Goal: Task Accomplishment & Management: Complete application form

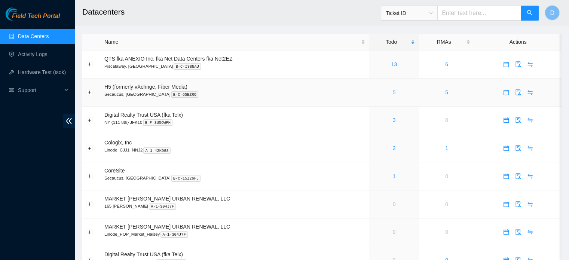
click at [393, 94] on link "5" at bounding box center [394, 92] width 3 height 6
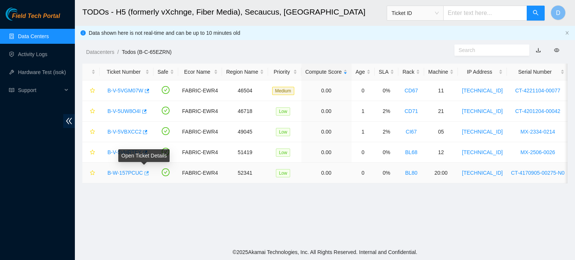
click at [145, 171] on icon "button" at bounding box center [146, 173] width 4 height 4
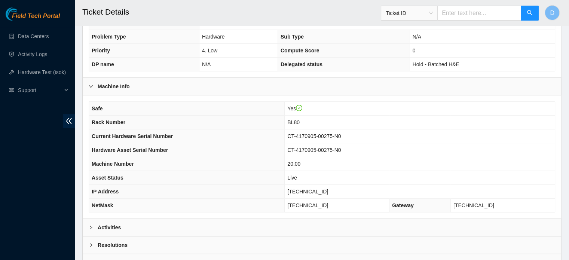
click at [164, 227] on div "Activities" at bounding box center [322, 227] width 479 height 17
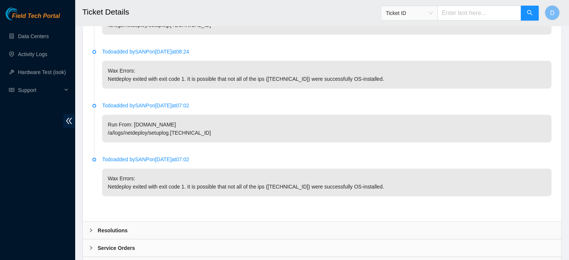
scroll to position [1758, 0]
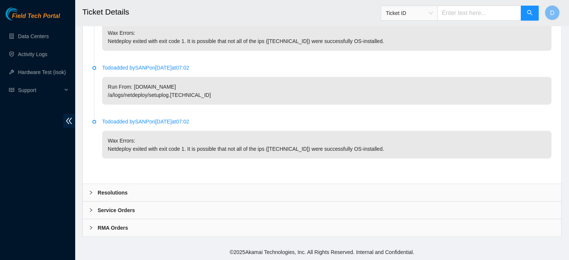
click at [179, 200] on div "Resolutions" at bounding box center [322, 192] width 479 height 17
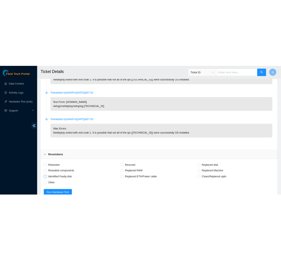
scroll to position [1901, 0]
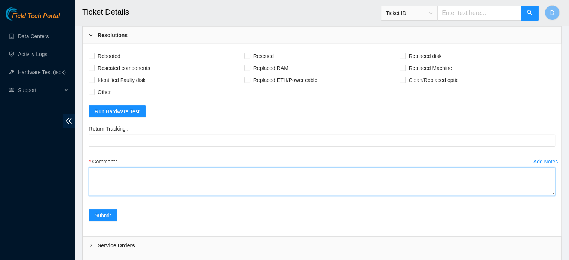
click at [119, 196] on textarea "Comment" at bounding box center [322, 182] width 467 height 28
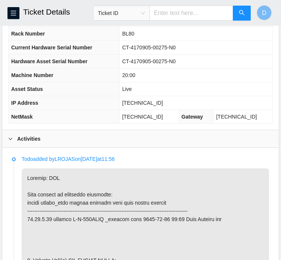
scroll to position [300, 0]
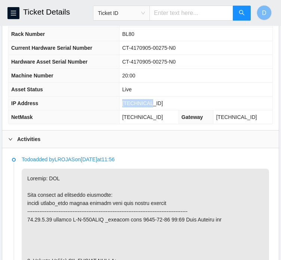
drag, startPoint x: 136, startPoint y: 109, endPoint x: 165, endPoint y: 110, distance: 28.4
click at [165, 110] on td "[TECHNICAL_ID]" at bounding box center [195, 104] width 153 height 14
copy span "[TECHNICAL_ID]"
drag, startPoint x: 138, startPoint y: 122, endPoint x: 180, endPoint y: 129, distance: 42.8
click at [179, 124] on td "255.255.255.192" at bounding box center [148, 117] width 59 height 14
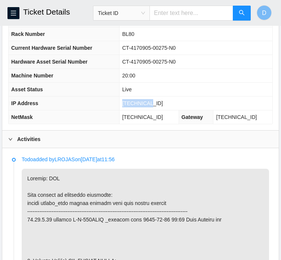
copy span "255.255.255.192"
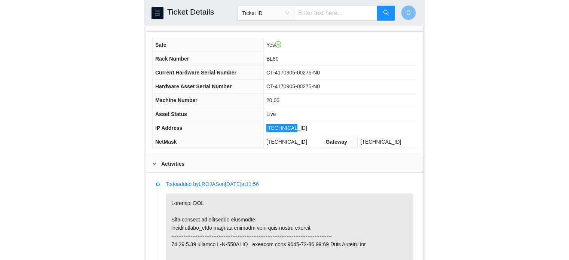
scroll to position [275, 0]
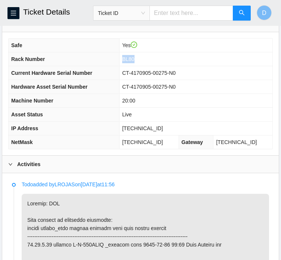
drag, startPoint x: 135, startPoint y: 64, endPoint x: 148, endPoint y: 64, distance: 12.7
click at [148, 64] on td "BL80" at bounding box center [195, 59] width 153 height 14
copy span "BL80"
drag, startPoint x: 136, startPoint y: 108, endPoint x: 153, endPoint y: 107, distance: 16.5
click at [153, 107] on td "20:00" at bounding box center [195, 101] width 153 height 14
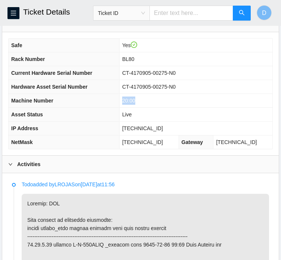
copy span "20:00"
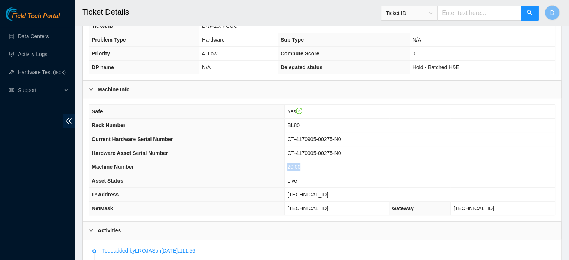
scroll to position [177, 0]
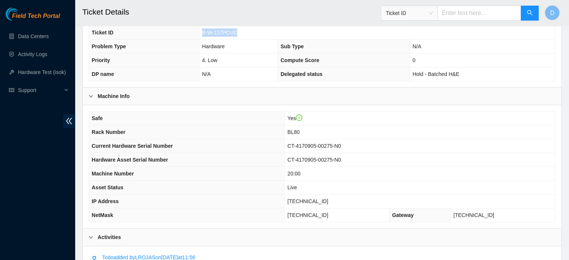
drag, startPoint x: 201, startPoint y: 31, endPoint x: 242, endPoint y: 34, distance: 41.3
click at [242, 34] on td "B-W-157PCUC" at bounding box center [377, 33] width 356 height 14
copy span "B-W-157PCUC"
click at [46, 74] on link "Hardware Test (isok)" at bounding box center [42, 72] width 48 height 6
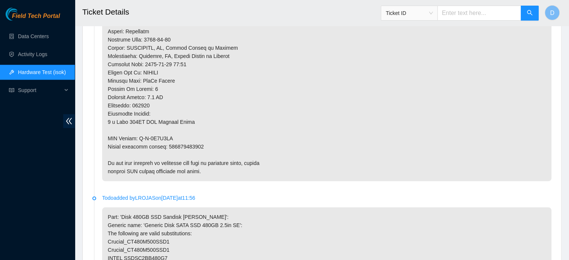
scroll to position [703, 0]
drag, startPoint x: 138, startPoint y: 135, endPoint x: 183, endPoint y: 131, distance: 45.8
drag, startPoint x: 138, startPoint y: 136, endPoint x: 170, endPoint y: 135, distance: 32.6
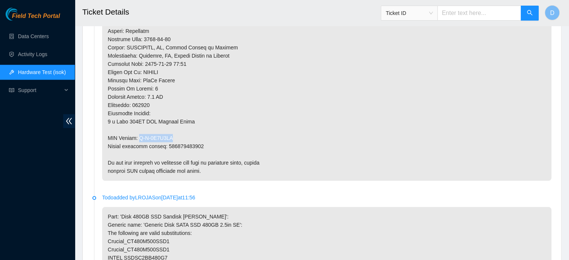
copy p "B-V-5V2L1BB"
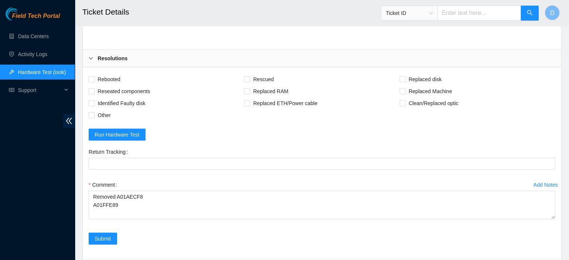
scroll to position [1879, 0]
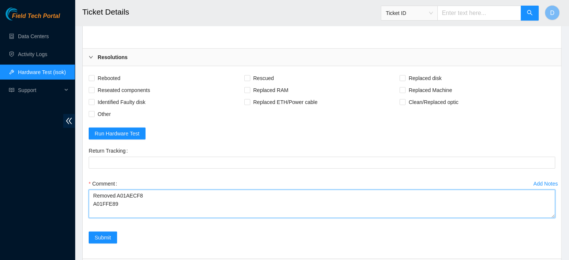
drag, startPoint x: 116, startPoint y: 209, endPoint x: 155, endPoint y: 208, distance: 39.3
click at [155, 208] on textarea "Removed A01AECF8 A01FFE89" at bounding box center [322, 204] width 467 height 28
drag, startPoint x: 92, startPoint y: 221, endPoint x: 126, endPoint y: 223, distance: 34.8
click at [126, 218] on textarea "Removed A01FFE89" at bounding box center [322, 204] width 467 height 28
type textarea "Removed"
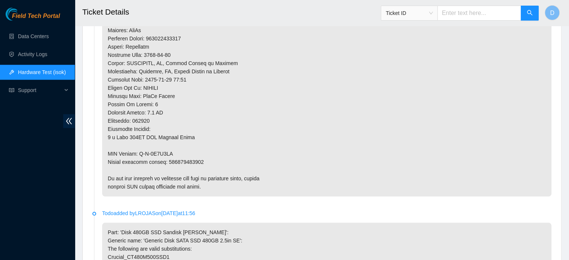
scroll to position [764, 0]
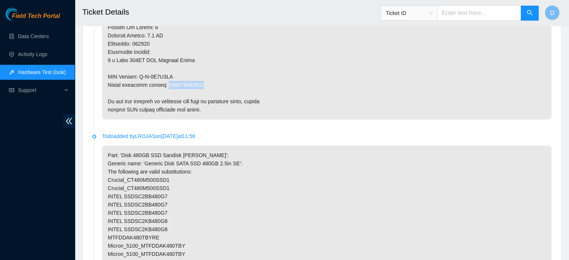
drag, startPoint x: 166, startPoint y: 83, endPoint x: 201, endPoint y: 86, distance: 34.9
copy p "463470051313"
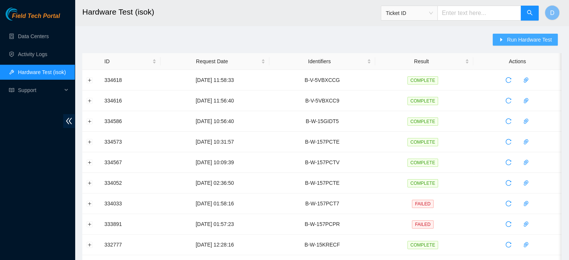
click at [517, 40] on span "Run Hardware Test" at bounding box center [529, 40] width 45 height 8
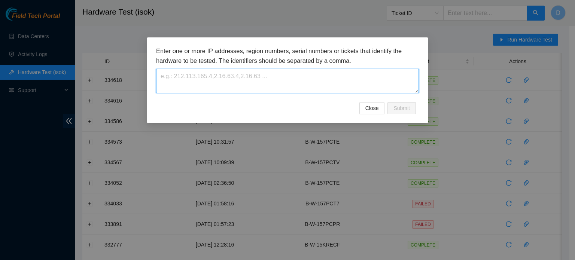
click at [294, 72] on textarea at bounding box center [287, 81] width 263 height 24
paste textarea "B-W-157PCUC"
type textarea "B-W-157PCUC"
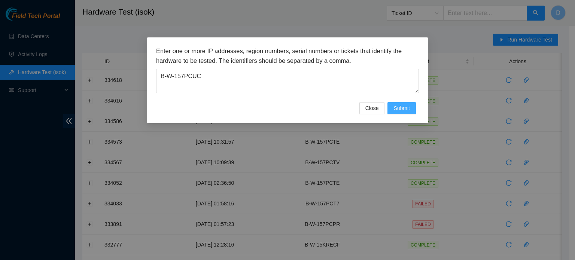
click at [400, 103] on button "Submit" at bounding box center [401, 108] width 28 height 12
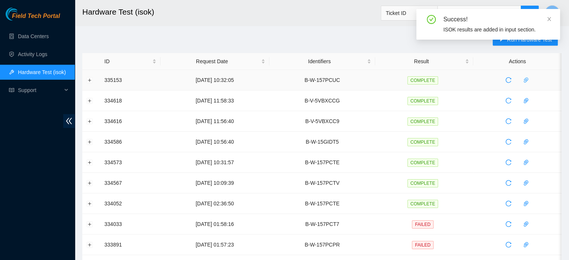
click at [528, 79] on icon "paper-clip" at bounding box center [526, 79] width 4 height 5
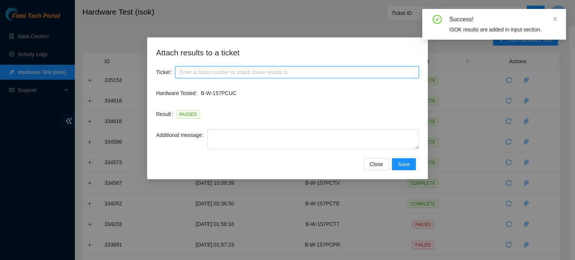
click at [253, 74] on input "Ticket" at bounding box center [297, 72] width 244 height 12
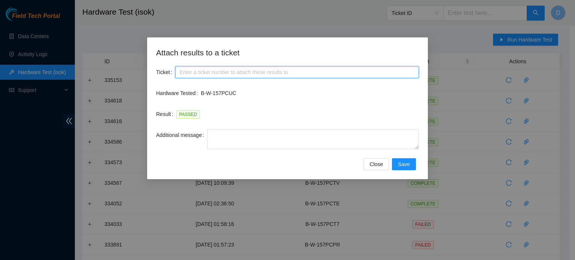
paste input "B-W-157PCUC"
type input "B-W-157PCUC"
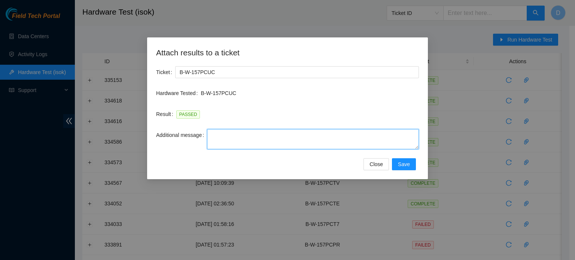
click at [221, 140] on textarea "Additional message" at bounding box center [313, 139] width 212 height 20
paste textarea "-Safely powered down machine -Remove broken disk s/n: ( ) and replaced it with …"
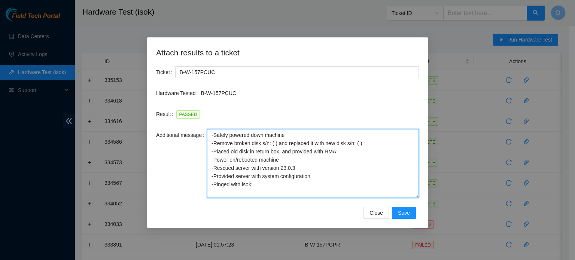
drag, startPoint x: 417, startPoint y: 147, endPoint x: 422, endPoint y: 196, distance: 49.3
click at [422, 196] on div "Attach results to a ticket Ticket B-W-157PCUC Hardware Tested B-W-157PCUC Resul…" at bounding box center [287, 132] width 281 height 190
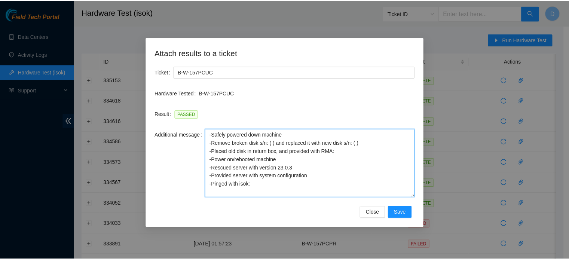
scroll to position [0, 0]
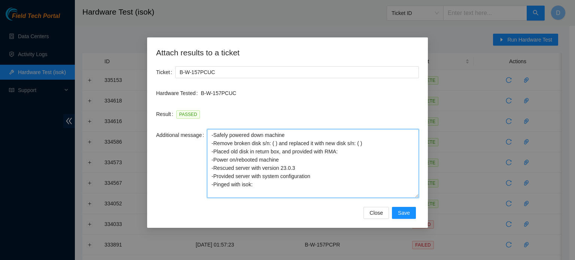
click at [344, 149] on textarea "-Safely powered down machine -Remove broken disk s/n: ( ) and replaced it with …" at bounding box center [313, 163] width 212 height 69
paste textarea "B-V-5V2L1BB"
click at [272, 143] on textarea "-Safely powered down machine -Remove broken disk s/n: ( ) and replaced it with …" at bounding box center [313, 163] width 212 height 69
click at [274, 143] on textarea "-Safely powered down machine -Remove broken disk s/n: ( ) and replaced it with …" at bounding box center [313, 163] width 212 height 69
paste textarea "A01AECF8"
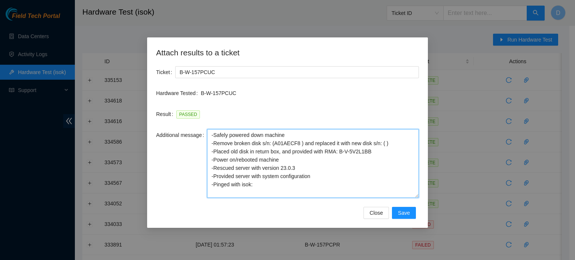
click at [391, 143] on textarea "-Safely powered down machine -Remove broken disk s/n: (A01AECF8 ) and replaced …" at bounding box center [313, 163] width 212 height 69
click at [381, 143] on textarea "-Safely powered down machine -Remove broken disk s/n: (A01AECF8 ) and replaced …" at bounding box center [313, 163] width 212 height 69
click at [383, 143] on textarea "-Safely powered down machine -Remove broken disk s/n: (A01AECF8 ) and replaced …" at bounding box center [313, 163] width 212 height 69
paste textarea "A01FFE89"
type textarea "-Safely powered down machine -Remove broken disk s/n: (A01AECF8 ) and replaced …"
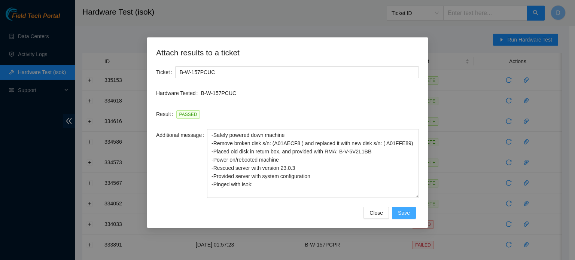
click at [406, 215] on span "Save" at bounding box center [404, 213] width 12 height 8
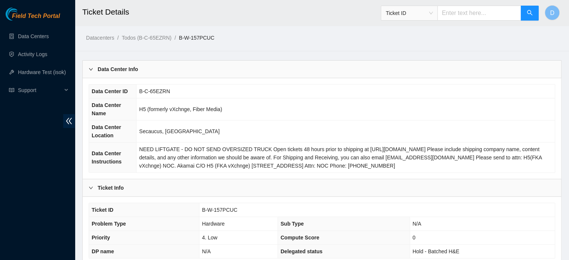
scroll to position [237, 0]
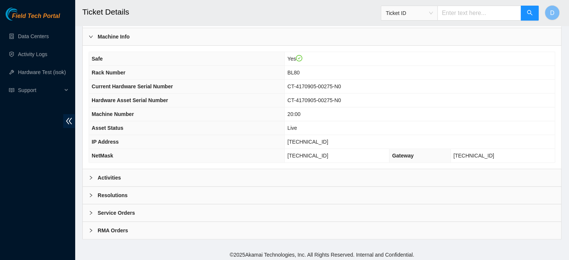
click at [124, 188] on div "Resolutions" at bounding box center [322, 195] width 479 height 17
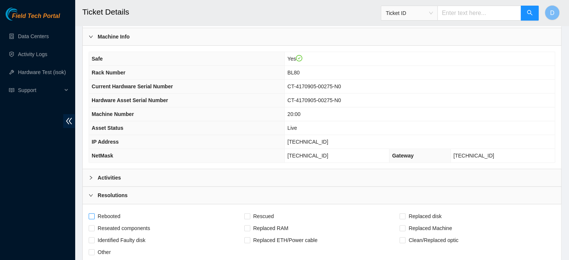
click at [105, 213] on span "Rebooted" at bounding box center [109, 216] width 29 height 12
click at [94, 213] on input "Rebooted" at bounding box center [91, 215] width 5 height 5
checkbox input "true"
click at [266, 210] on span "Rescued" at bounding box center [263, 216] width 27 height 12
click at [250, 213] on input "Rescued" at bounding box center [246, 215] width 5 height 5
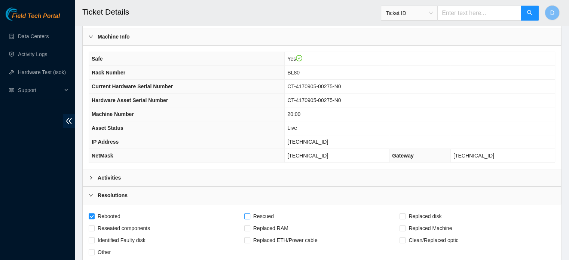
checkbox input "true"
click at [408, 210] on span "Replaced disk" at bounding box center [425, 216] width 39 height 12
click at [405, 213] on input "Replaced disk" at bounding box center [402, 215] width 5 height 5
checkbox input "true"
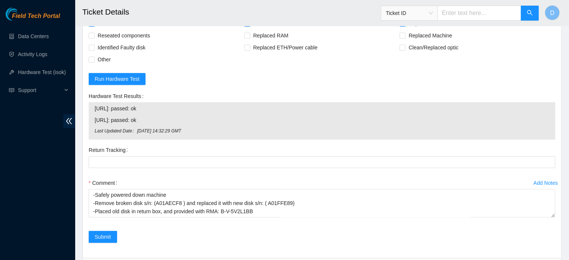
scroll to position [430, 0]
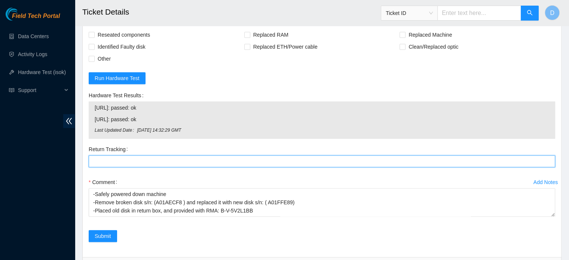
click at [150, 155] on Tracking "Return Tracking" at bounding box center [322, 161] width 467 height 12
paste Tracking "463470051313"
type Tracking "463470051313"
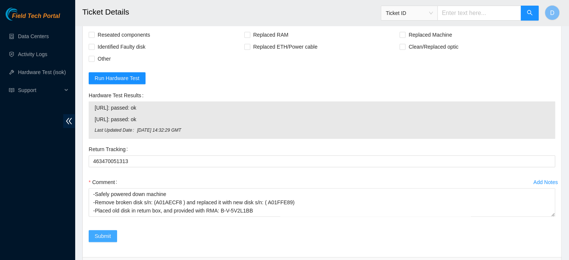
click at [99, 230] on button "Submit" at bounding box center [103, 236] width 28 height 12
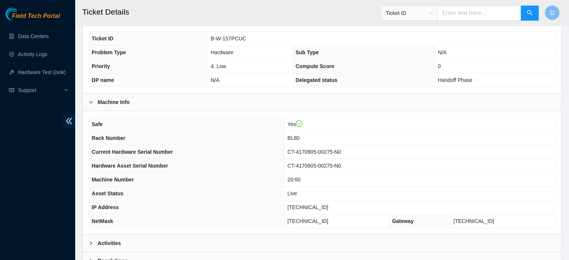
scroll to position [237, 0]
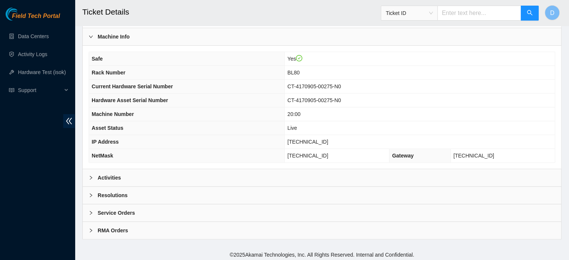
click at [138, 173] on div "Activities" at bounding box center [322, 177] width 479 height 17
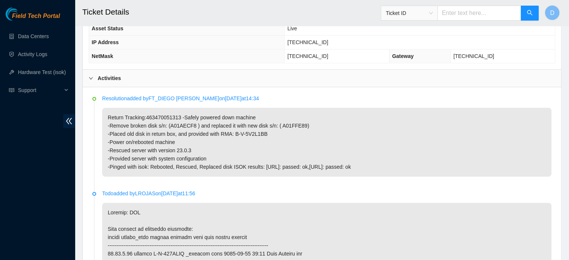
scroll to position [424, 0]
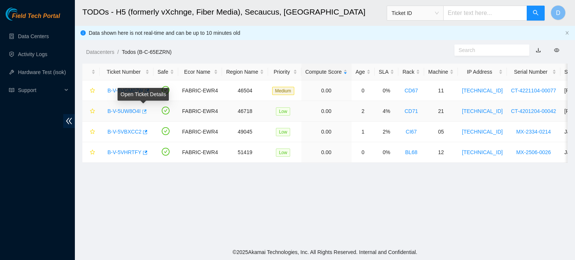
click at [142, 112] on icon "button" at bounding box center [143, 111] width 5 height 5
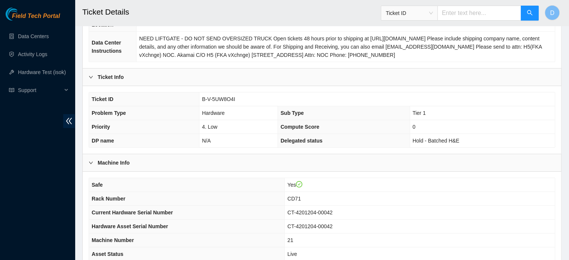
scroll to position [237, 0]
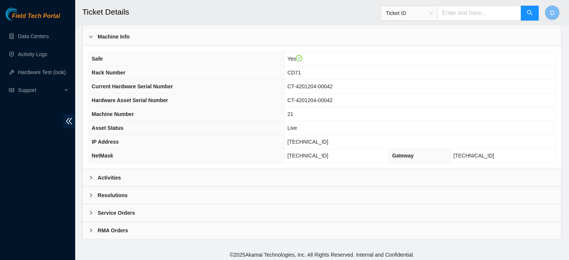
drag, startPoint x: 165, startPoint y: 174, endPoint x: 165, endPoint y: 170, distance: 4.1
click at [163, 171] on div "Activities" at bounding box center [322, 177] width 479 height 17
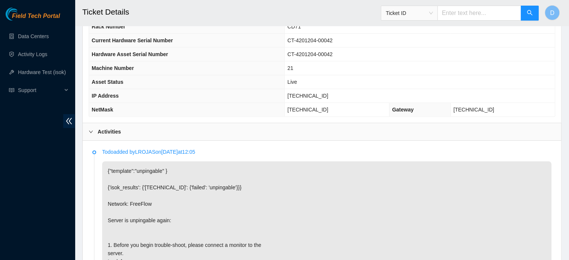
scroll to position [272, 0]
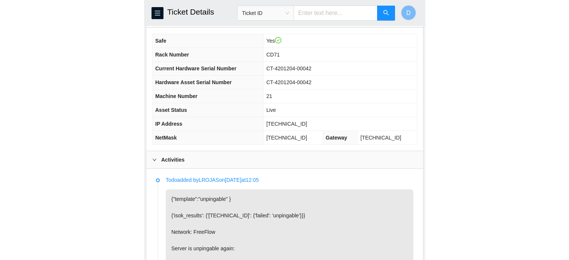
scroll to position [277, 0]
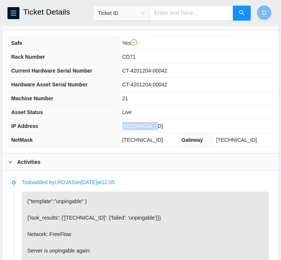
drag, startPoint x: 130, startPoint y: 131, endPoint x: 181, endPoint y: 133, distance: 50.9
click at [181, 133] on td "[TECHNICAL_ID]" at bounding box center [195, 126] width 153 height 14
copy span "[TECHNICAL_ID]"
drag, startPoint x: 132, startPoint y: 145, endPoint x: 171, endPoint y: 148, distance: 39.1
click at [171, 147] on td "255.255.255.224" at bounding box center [148, 140] width 59 height 14
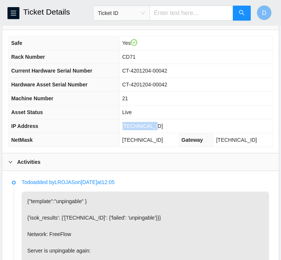
copy span "255.255.255.224"
drag, startPoint x: 129, startPoint y: 62, endPoint x: 147, endPoint y: 65, distance: 17.8
click at [147, 64] on td "CD71" at bounding box center [195, 57] width 153 height 14
copy span "CD71"
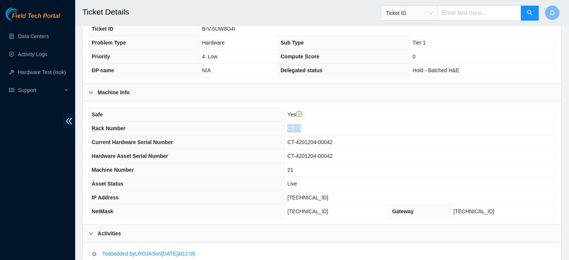
scroll to position [147, 0]
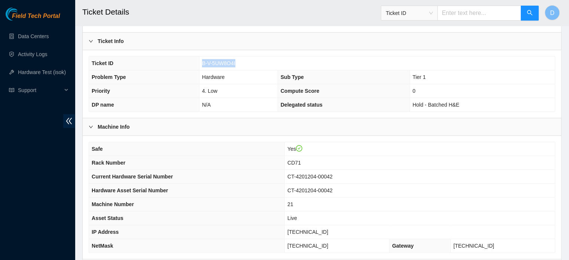
drag, startPoint x: 201, startPoint y: 61, endPoint x: 251, endPoint y: 67, distance: 50.4
click at [251, 67] on td "B-V-5UW8O4I" at bounding box center [377, 63] width 356 height 14
copy span "B-V-5UW8O4I"
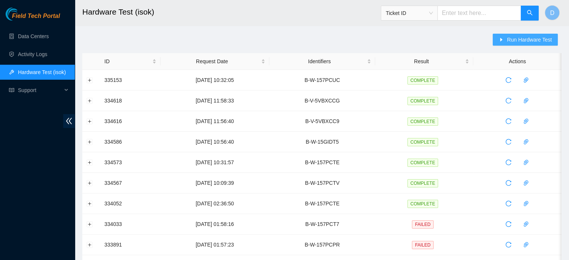
click at [513, 39] on span "Run Hardware Test" at bounding box center [529, 40] width 45 height 8
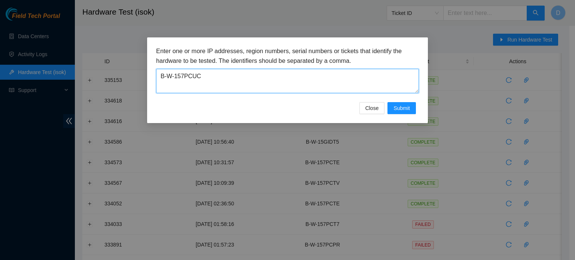
drag, startPoint x: 220, startPoint y: 77, endPoint x: 9, endPoint y: 59, distance: 211.8
click at [9, 59] on div "Enter one or more IP addresses, region numbers, serial numbers or tickets that …" at bounding box center [287, 130] width 575 height 260
paste textarea "V-5UW8O4I"
type textarea "B-V-5UW8O4I"
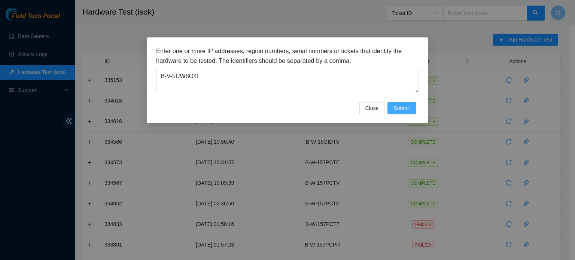
click at [401, 107] on span "Submit" at bounding box center [401, 108] width 16 height 8
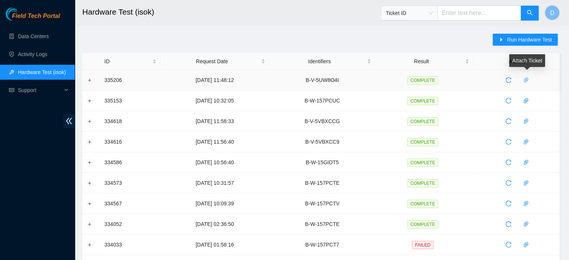
click at [529, 80] on icon "paper-clip" at bounding box center [526, 80] width 6 height 6
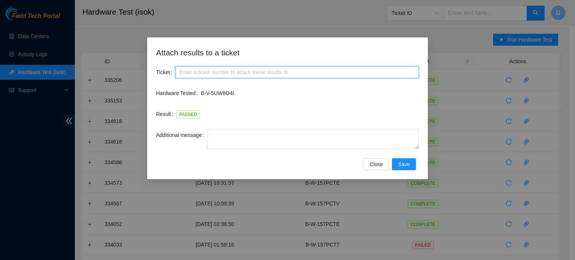
click at [224, 71] on input "Ticket" at bounding box center [297, 72] width 244 height 12
paste input "B-V-5UW8O4I"
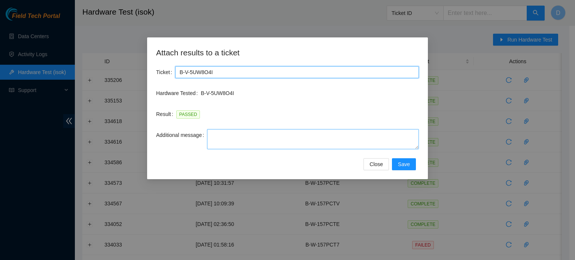
type input "B-V-5UW8O4I"
click at [226, 132] on textarea "Additional message" at bounding box center [313, 139] width 212 height 20
paste textarea "-Safely powered down machine -Power on/rebooted machine -Rescued server with ve…"
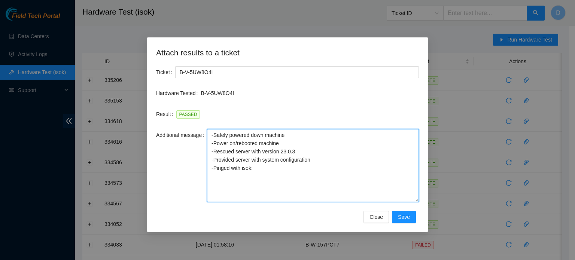
drag, startPoint x: 418, startPoint y: 147, endPoint x: 413, endPoint y: 200, distance: 53.0
click at [413, 200] on textarea "-Safely powered down machine -Power on/rebooted machine -Rescued server with ve…" at bounding box center [313, 165] width 212 height 73
click at [286, 133] on textarea "-Safely powered down machine -Power on/rebooted machine -Rescued server with ve…" at bounding box center [313, 165] width 212 height 73
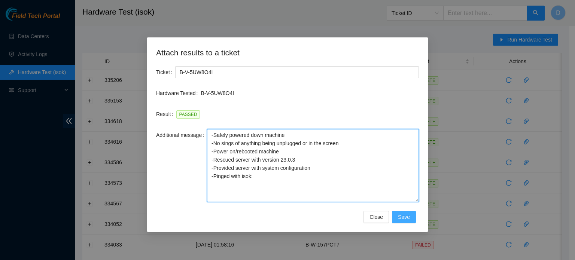
type textarea "-Safely powered down machine -No sings of anything being unplugged or in the sc…"
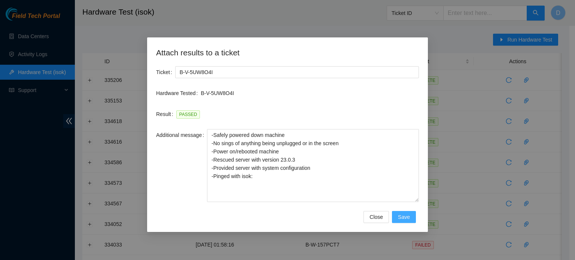
click at [407, 218] on span "Save" at bounding box center [404, 217] width 12 height 8
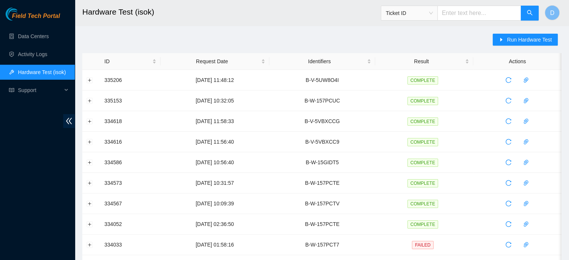
click at [519, 34] on div "Run Hardware Test" at bounding box center [527, 43] width 69 height 19
click at [516, 37] on span "Run Hardware Test" at bounding box center [529, 40] width 45 height 8
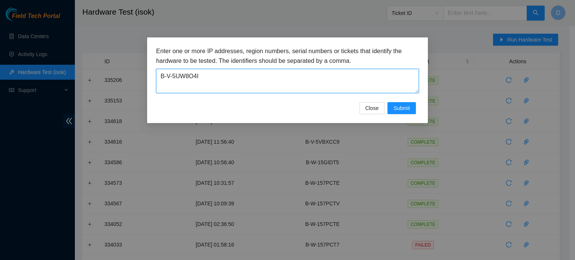
drag, startPoint x: 247, startPoint y: 86, endPoint x: 65, endPoint y: 83, distance: 182.2
click at [65, 83] on div "Enter one or more IP addresses, region numbers, serial numbers or tickets that …" at bounding box center [287, 130] width 575 height 260
paste textarea "VGM07W"
type textarea "B-V-5VGM07W"
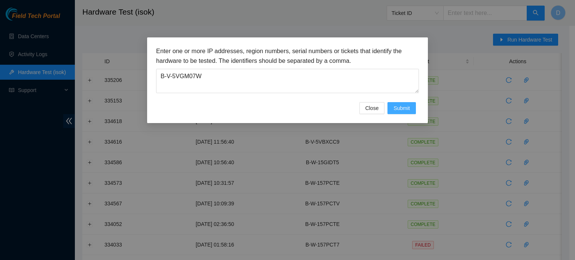
click at [400, 105] on span "Submit" at bounding box center [401, 108] width 16 height 8
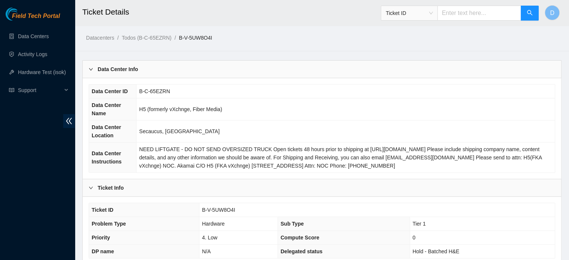
scroll to position [237, 0]
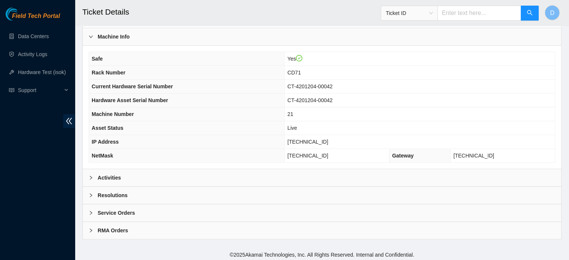
click at [126, 196] on b "Resolutions" at bounding box center [113, 195] width 30 height 8
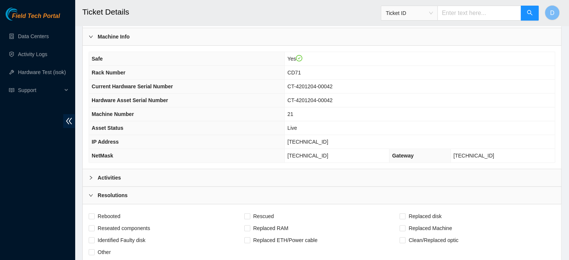
scroll to position [361, 0]
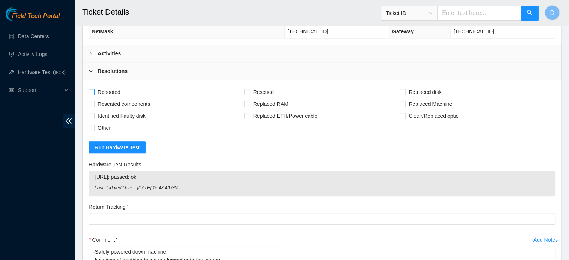
click at [98, 88] on span "Rebooted" at bounding box center [109, 92] width 29 height 12
click at [94, 89] on input "Rebooted" at bounding box center [91, 91] width 5 height 5
checkbox input "true"
click at [266, 91] on span "Rescued" at bounding box center [263, 92] width 27 height 12
click at [250, 91] on input "Rescued" at bounding box center [246, 91] width 5 height 5
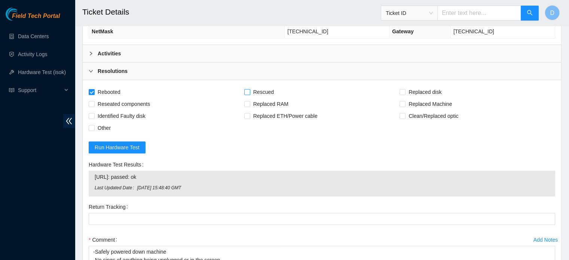
checkbox input "true"
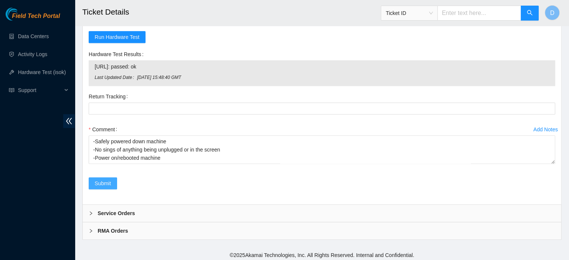
click at [94, 183] on button "Submit" at bounding box center [103, 183] width 28 height 12
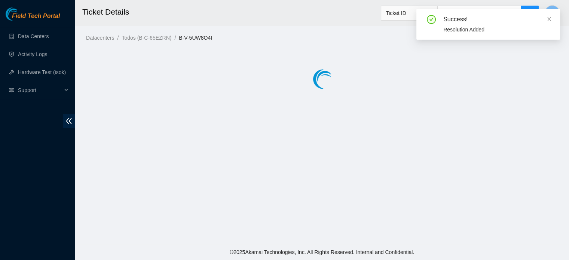
scroll to position [0, 0]
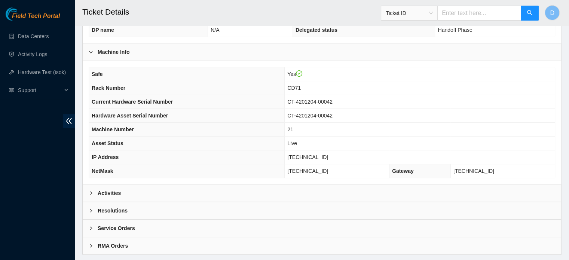
click at [152, 190] on div "Activities" at bounding box center [322, 192] width 479 height 17
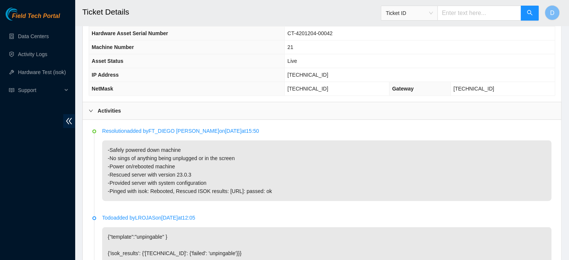
scroll to position [305, 0]
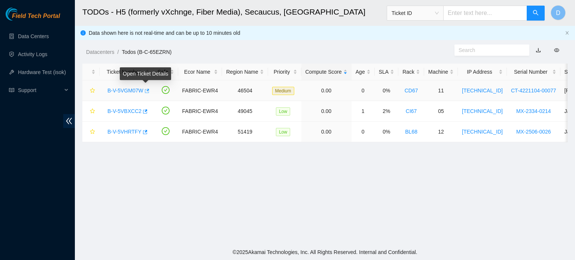
click at [146, 92] on icon "button" at bounding box center [146, 90] width 5 height 5
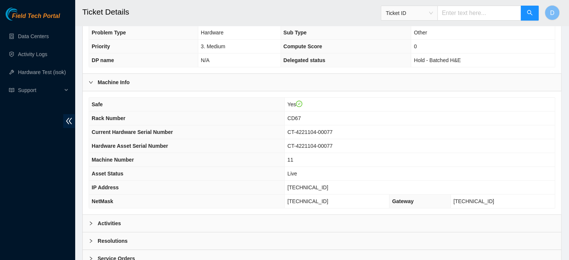
scroll to position [208, 0]
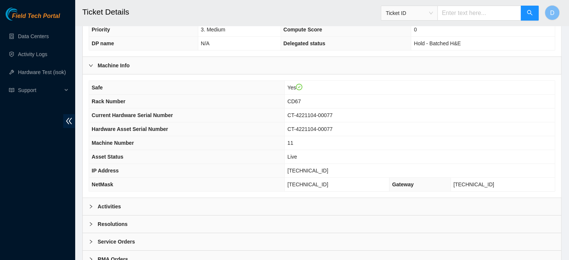
click at [145, 205] on div "Activities" at bounding box center [322, 206] width 479 height 17
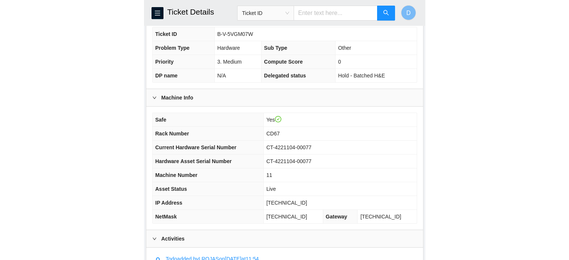
scroll to position [203, 0]
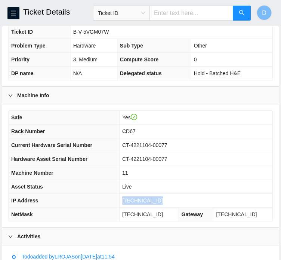
drag, startPoint x: 127, startPoint y: 205, endPoint x: 186, endPoint y: 204, distance: 58.8
click at [186, 204] on td "[TECHNICAL_ID]" at bounding box center [195, 201] width 153 height 14
copy span "[TECHNICAL_ID]"
drag, startPoint x: 127, startPoint y: 221, endPoint x: 166, endPoint y: 220, distance: 38.5
click at [166, 220] on td "[TECHNICAL_ID]" at bounding box center [148, 215] width 59 height 14
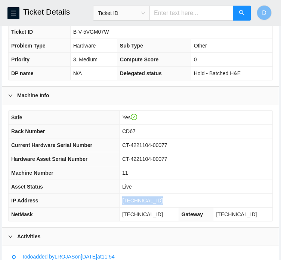
copy span "[TECHNICAL_ID]"
drag, startPoint x: 129, startPoint y: 137, endPoint x: 144, endPoint y: 136, distance: 15.4
click at [144, 136] on td "CD67" at bounding box center [195, 132] width 153 height 14
copy span "CD67"
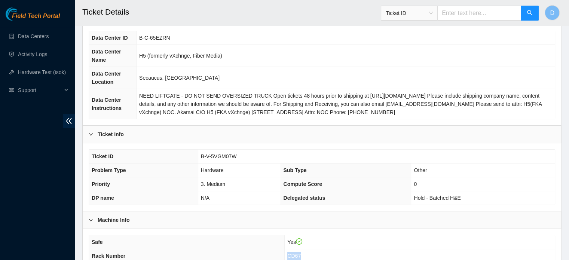
scroll to position [51, 0]
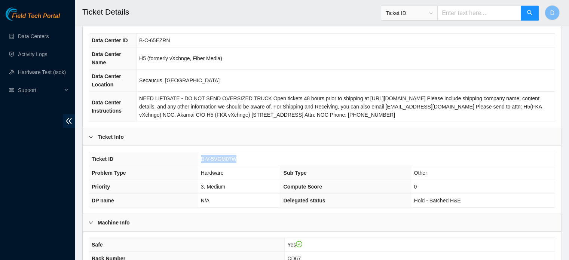
drag, startPoint x: 200, startPoint y: 159, endPoint x: 247, endPoint y: 157, distance: 47.6
click at [247, 157] on td "B-V-5VGM07W" at bounding box center [376, 159] width 357 height 14
copy span "B-V-5VGM07W"
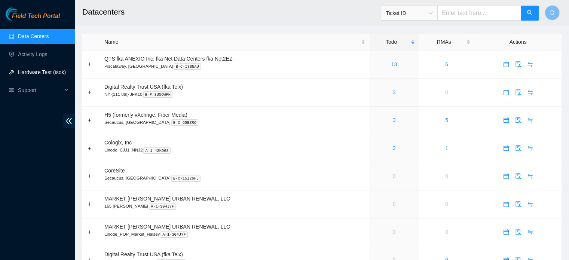
click at [45, 73] on link "Hardware Test (isok)" at bounding box center [42, 72] width 48 height 6
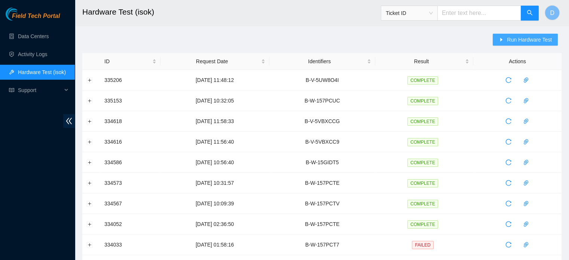
click at [531, 43] on span "Run Hardware Test" at bounding box center [529, 40] width 45 height 8
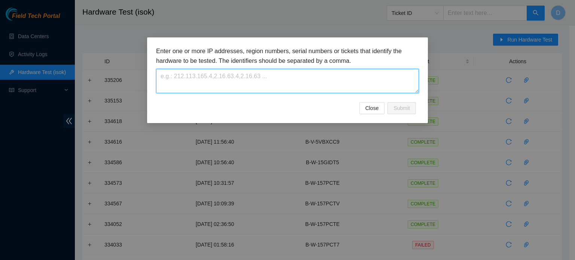
click at [230, 76] on textarea at bounding box center [287, 81] width 263 height 24
paste textarea "B-V-5VGM07W"
type textarea "B-V-5VGM07W"
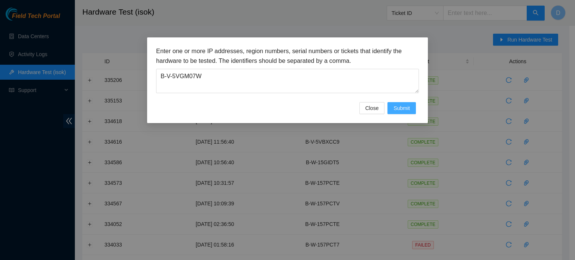
click at [404, 112] on button "Submit" at bounding box center [401, 108] width 28 height 12
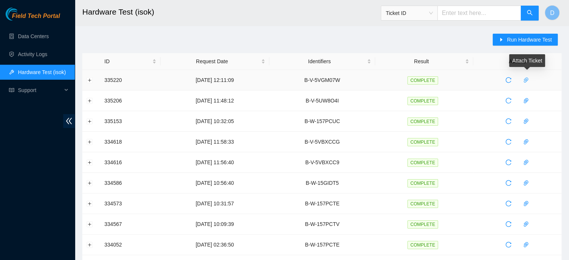
click at [522, 77] on span "paper-clip" at bounding box center [525, 80] width 11 height 6
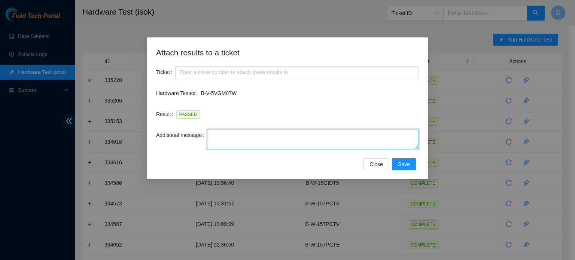
click at [271, 139] on textarea "Additional message" at bounding box center [313, 139] width 212 height 20
paste textarea "-Safely powered down machine -Power on/rebooted machine -Rescued server with ve…"
type textarea "-Safely powered down machine -Power on/rebooted machine -Rescued server with ve…"
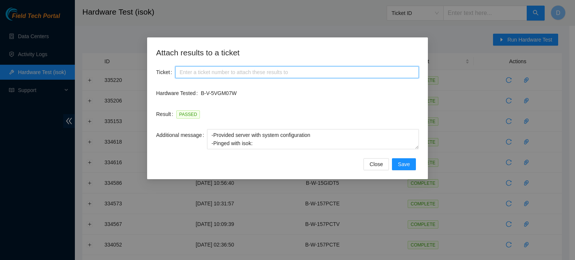
click at [229, 74] on input "Ticket" at bounding box center [297, 72] width 244 height 12
paste input "B-V-5VGM07W"
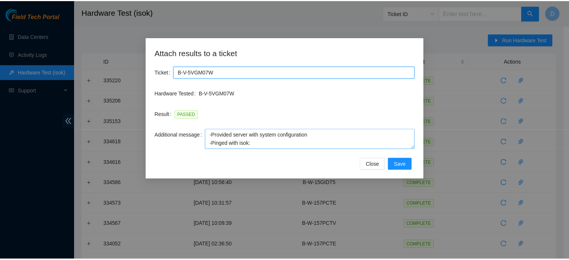
scroll to position [33, 0]
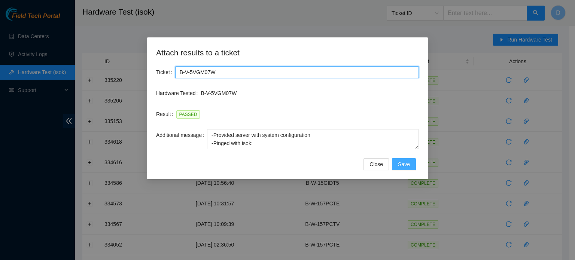
type input "B-V-5VGM07W"
click at [400, 166] on span "Save" at bounding box center [404, 164] width 12 height 8
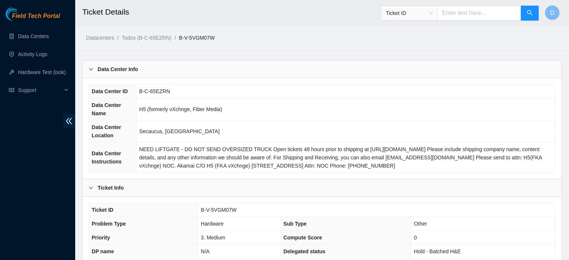
scroll to position [237, 0]
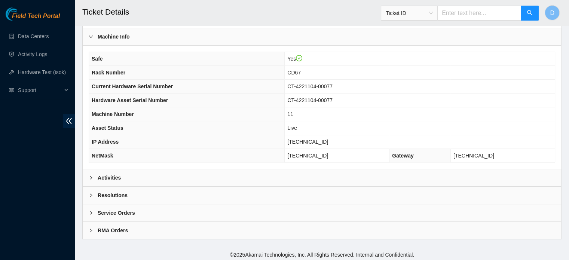
click at [136, 193] on div "Resolutions" at bounding box center [322, 195] width 479 height 17
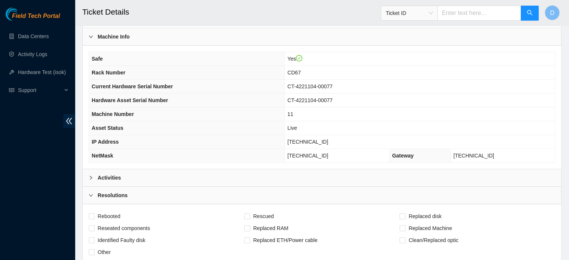
scroll to position [363, 0]
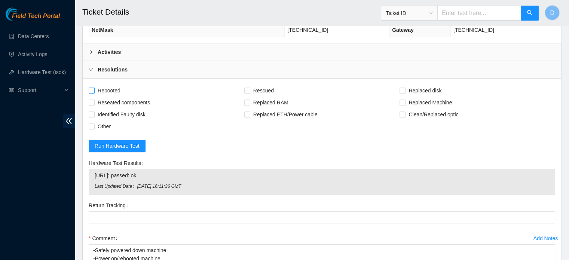
click at [101, 85] on span "Rebooted" at bounding box center [109, 91] width 29 height 12
click at [94, 88] on input "Rebooted" at bounding box center [91, 90] width 5 height 5
checkbox input "true"
click at [251, 85] on span "Rescued" at bounding box center [263, 91] width 27 height 12
click at [250, 88] on input "Rescued" at bounding box center [246, 90] width 5 height 5
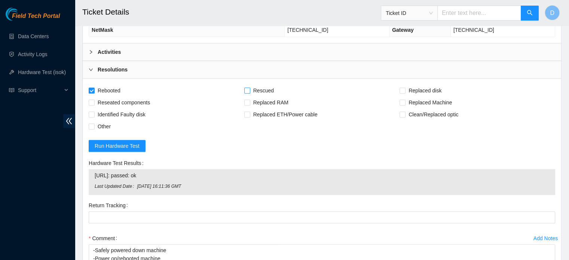
checkbox input "true"
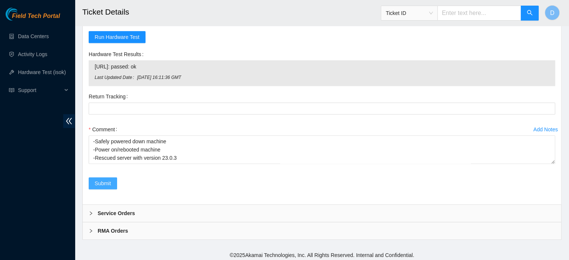
click at [104, 181] on span "Submit" at bounding box center [103, 183] width 16 height 8
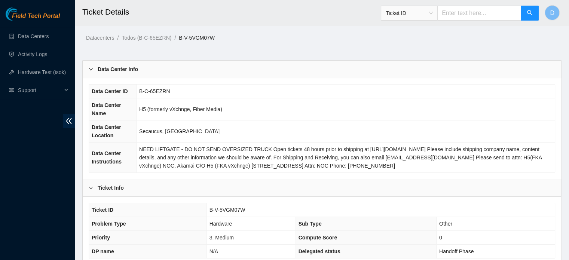
scroll to position [237, 0]
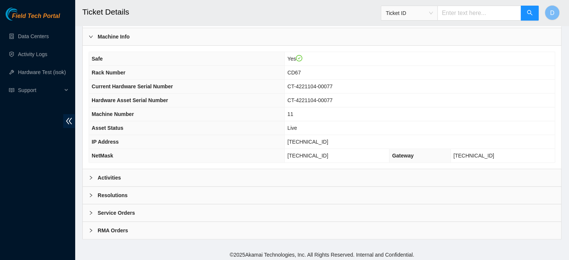
click at [213, 174] on div "Activities" at bounding box center [322, 177] width 479 height 17
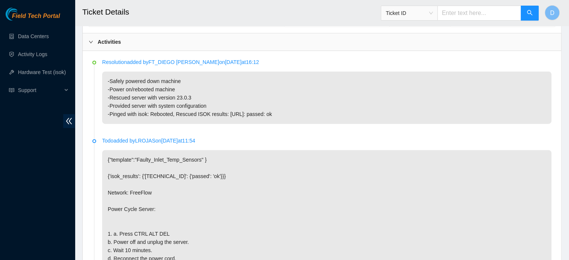
scroll to position [374, 0]
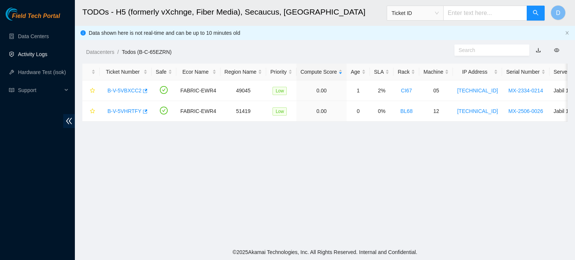
click at [29, 57] on link "Activity Logs" at bounding box center [33, 54] width 30 height 6
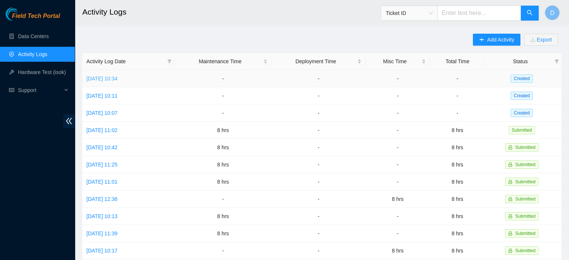
click at [104, 77] on link "[DATE] 10:34" at bounding box center [101, 79] width 31 height 6
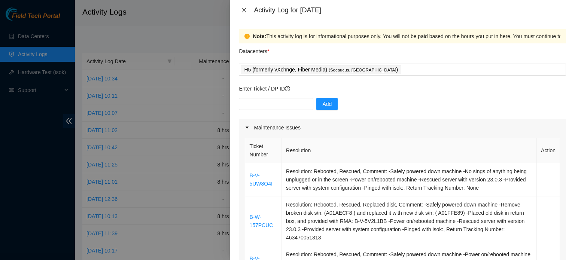
click at [241, 8] on icon "close" at bounding box center [244, 10] width 6 height 6
